Goal: Task Accomplishment & Management: Manage account settings

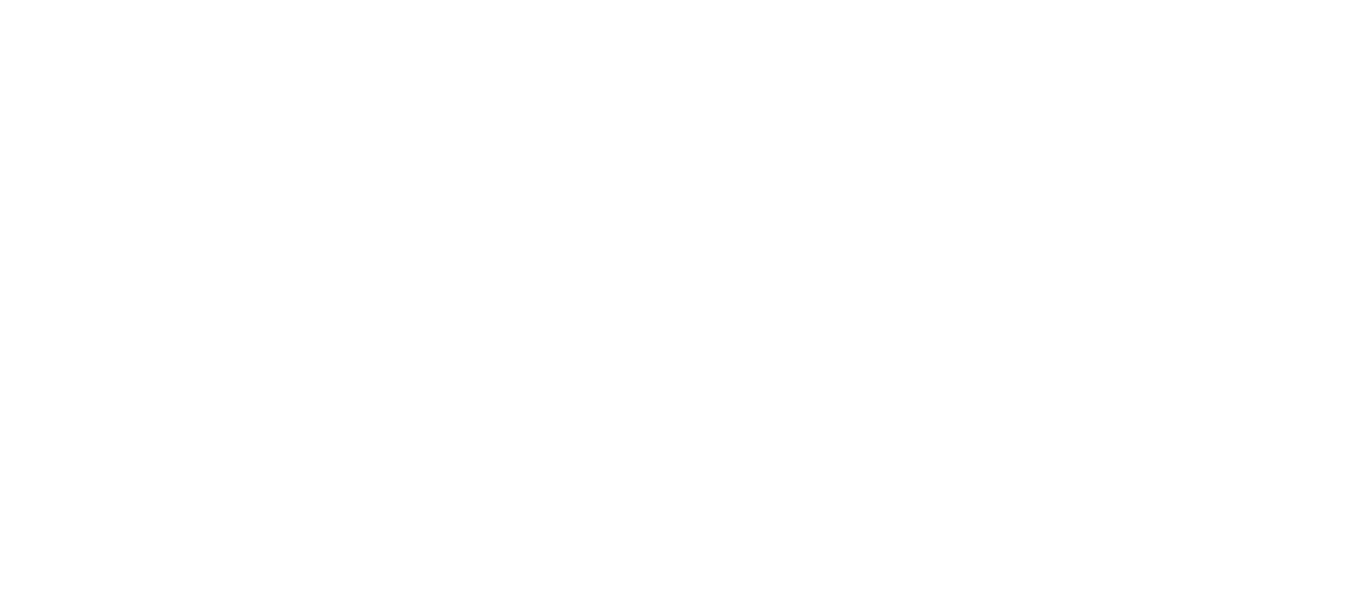
click at [380, 0] on html at bounding box center [683, 0] width 1366 height 0
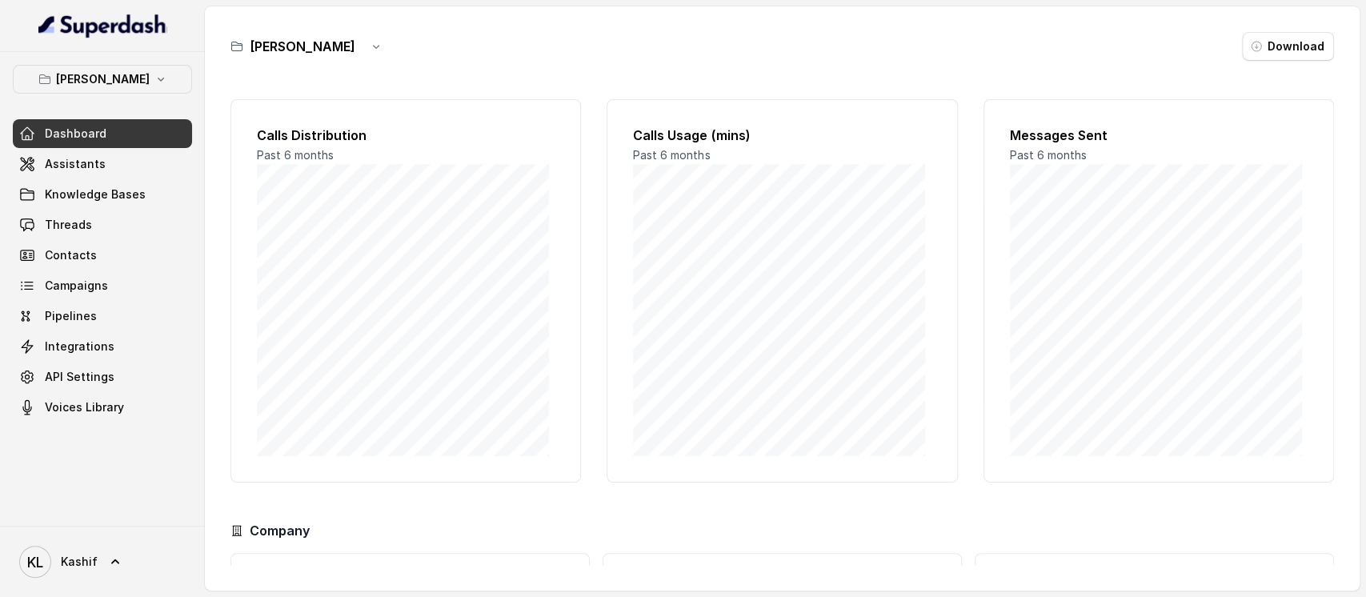
click at [84, 565] on span "Kashif" at bounding box center [79, 562] width 37 height 16
click at [124, 512] on div "Logout" at bounding box center [102, 514] width 136 height 19
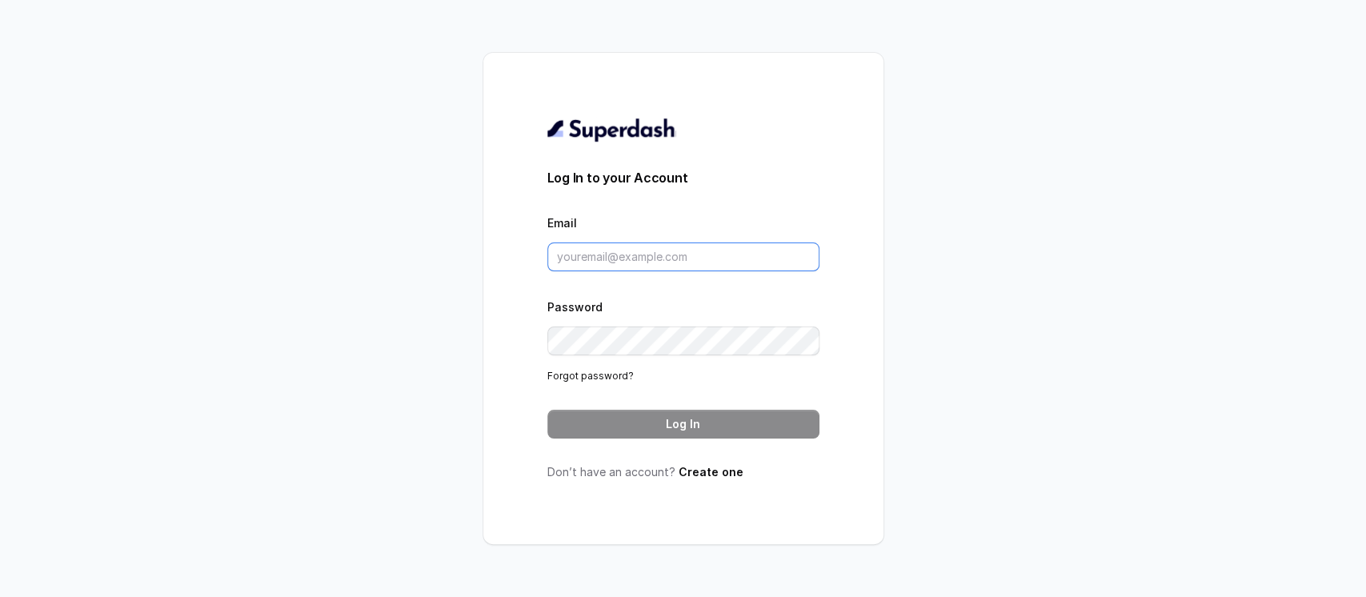
type input "kashif@restohost.ai"
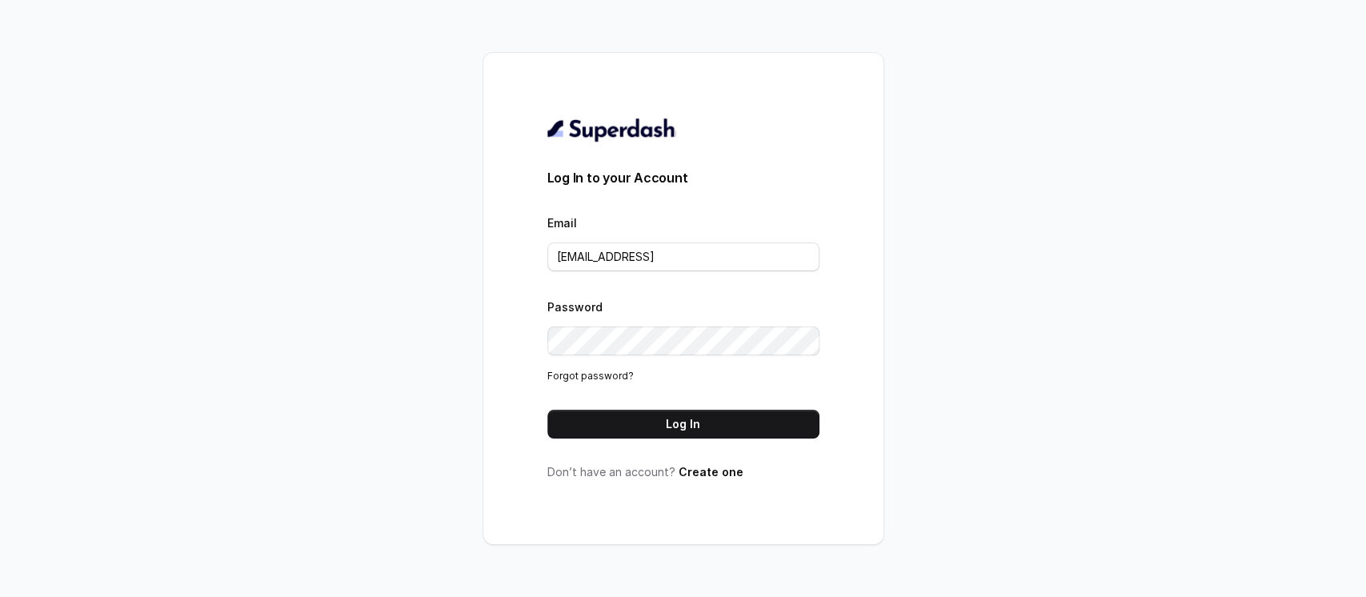
click at [729, 422] on button "Log In" at bounding box center [683, 424] width 272 height 29
